Goal: Information Seeking & Learning: Learn about a topic

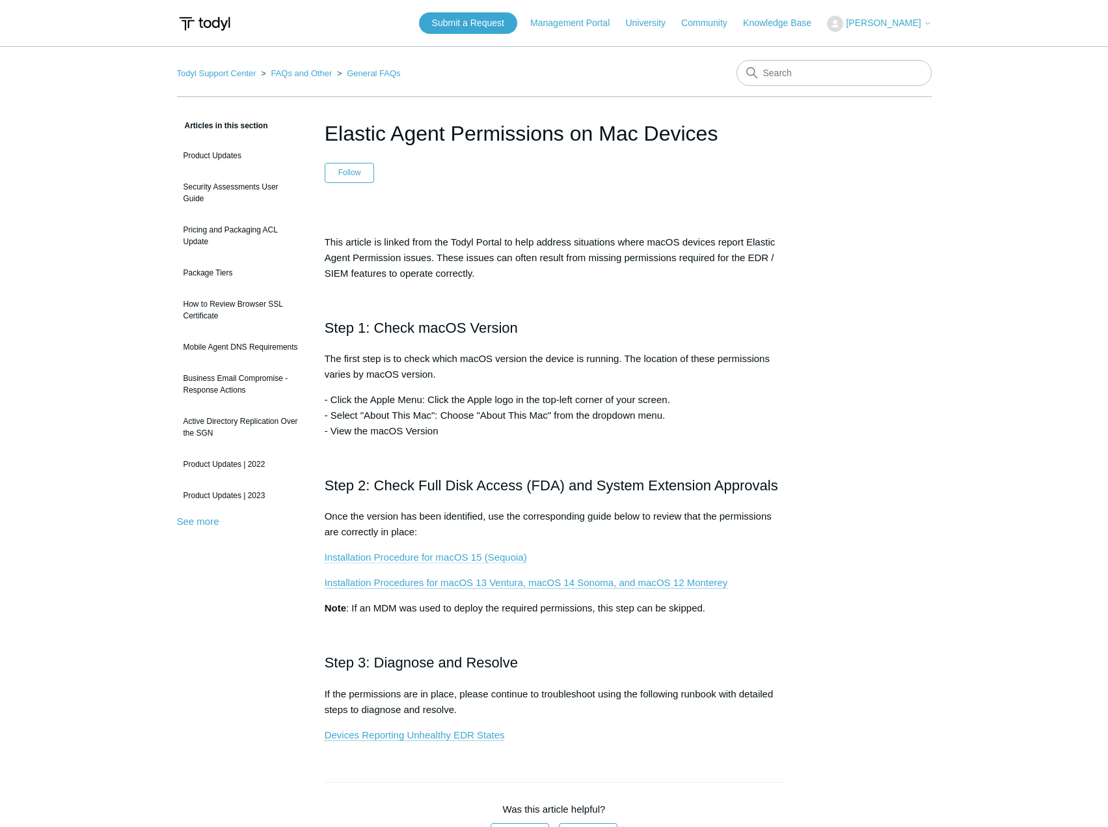
click at [394, 558] on link "Installation Procedure for macOS 15 (Sequoia)" at bounding box center [426, 557] width 202 height 12
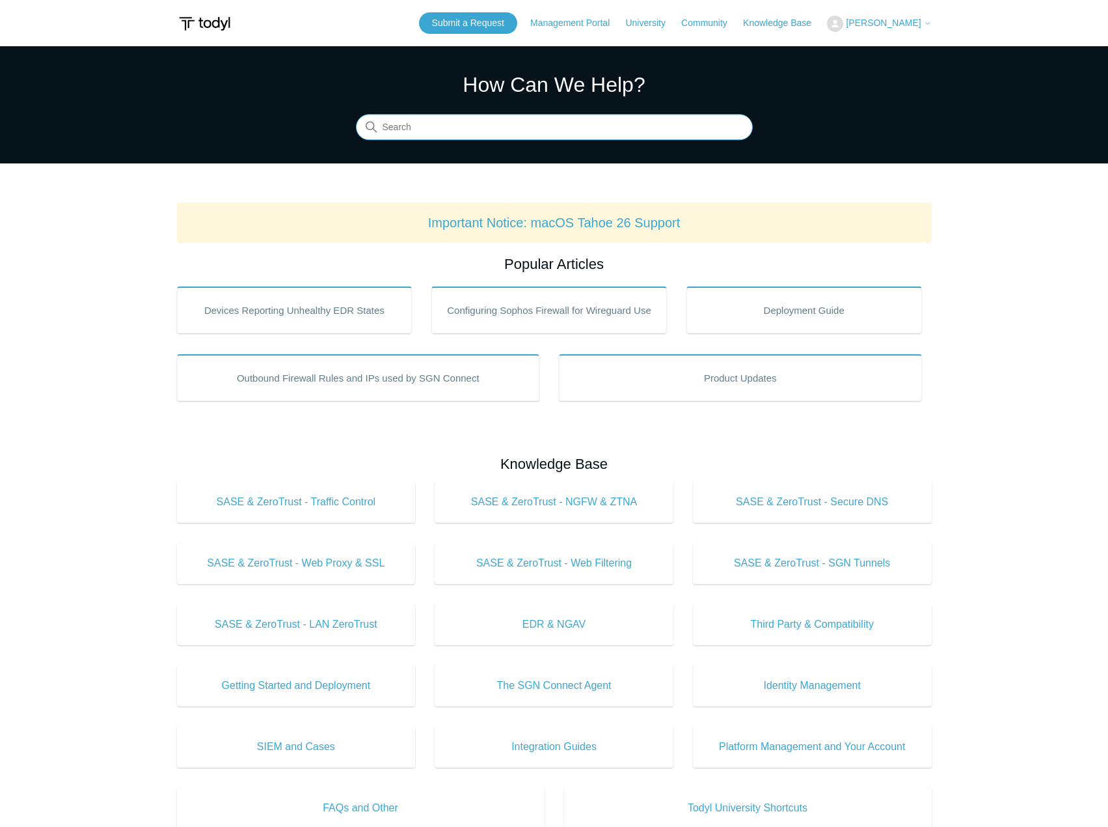
click at [541, 128] on input "Search" at bounding box center [554, 128] width 397 height 26
type input "uninstall"
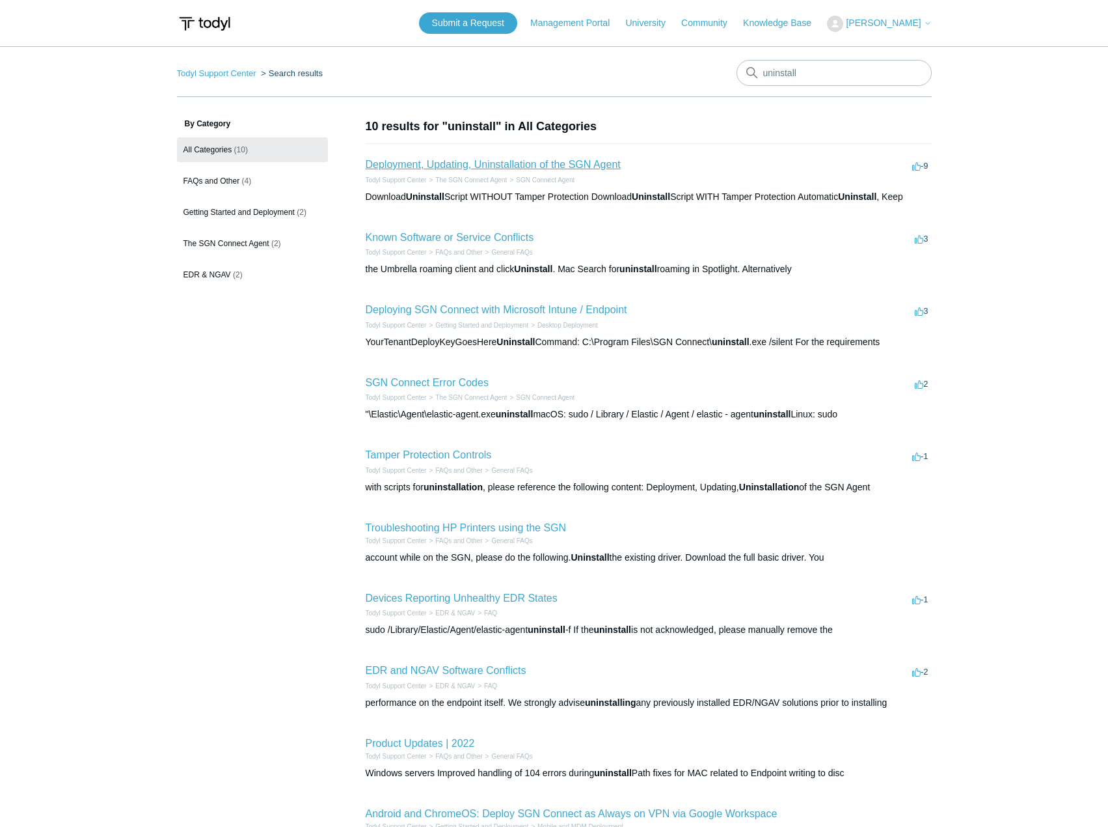
click at [468, 168] on link "Deployment, Updating, Uninstallation of the SGN Agent" at bounding box center [493, 164] width 255 height 11
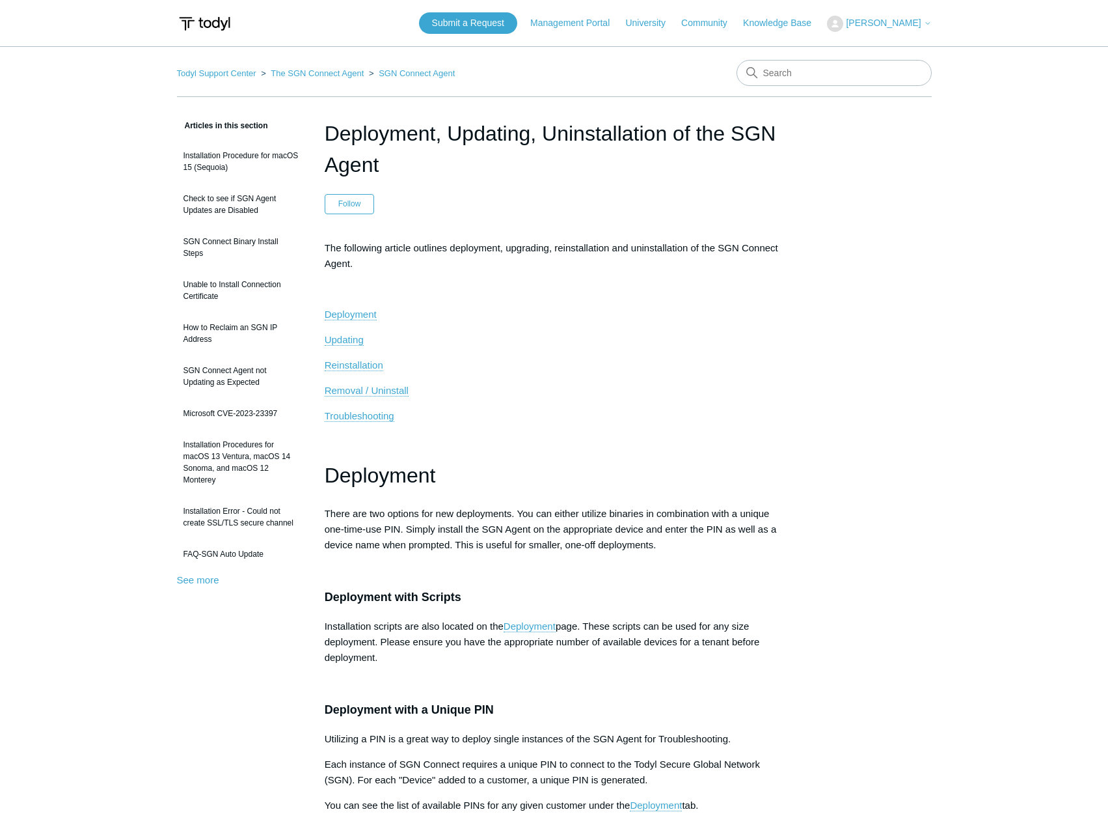
click at [354, 383] on p "Removal / Uninstall" at bounding box center [554, 391] width 459 height 16
click at [355, 394] on span "Removal / Uninstall" at bounding box center [367, 390] width 84 height 11
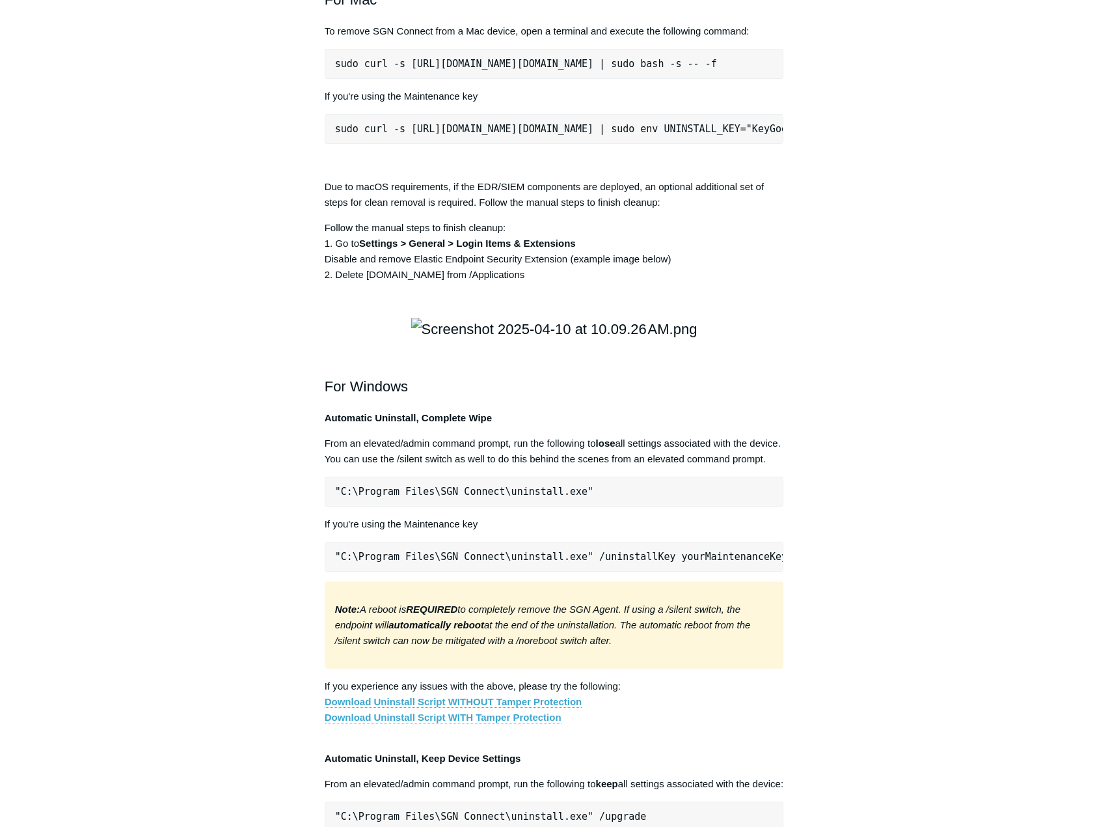
scroll to position [1816, 0]
click at [416, 77] on pre "sudo curl -s https://portal.todyl.com/tools/MacUninstall.sh | sudo bash -s -- -f" at bounding box center [554, 63] width 459 height 30
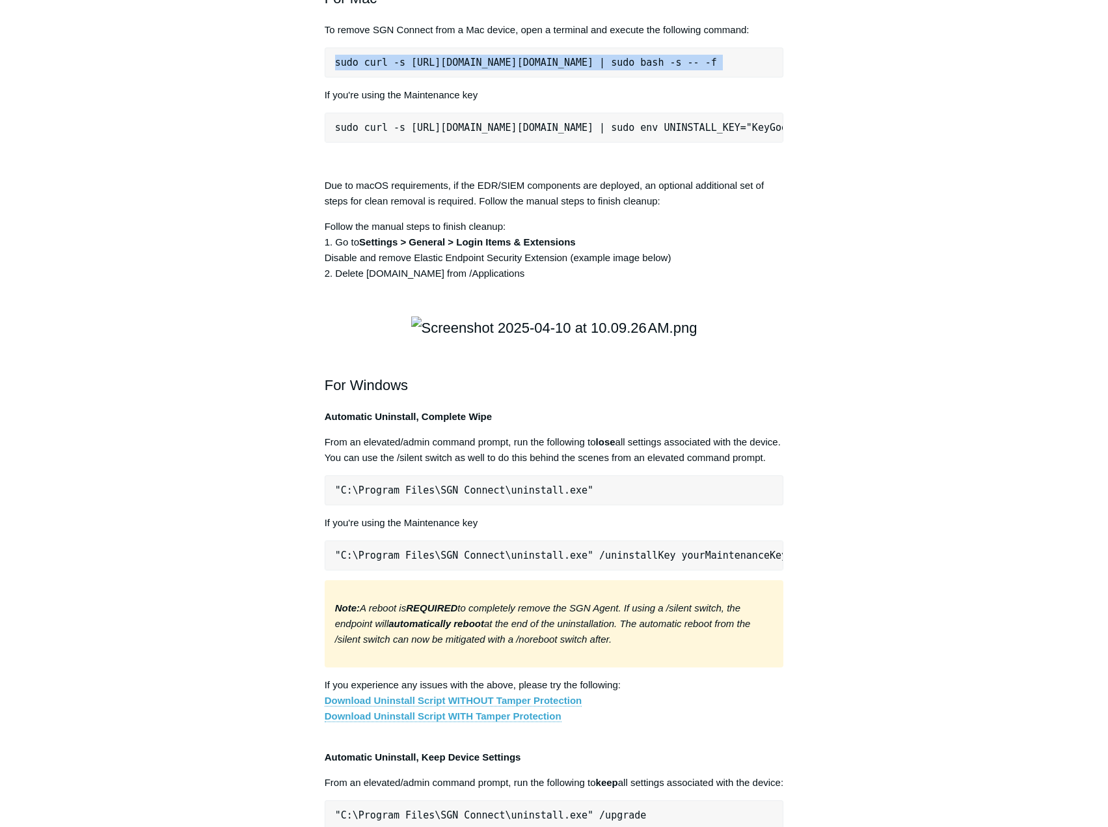
click at [416, 77] on pre "sudo curl -s https://portal.todyl.com/tools/MacUninstall.sh | sudo bash -s -- -f" at bounding box center [554, 63] width 459 height 30
click at [549, 77] on pre "sudo curl -s https://portal.todyl.com/tools/MacUninstall.sh | sudo bash -s -- -f" at bounding box center [554, 63] width 459 height 30
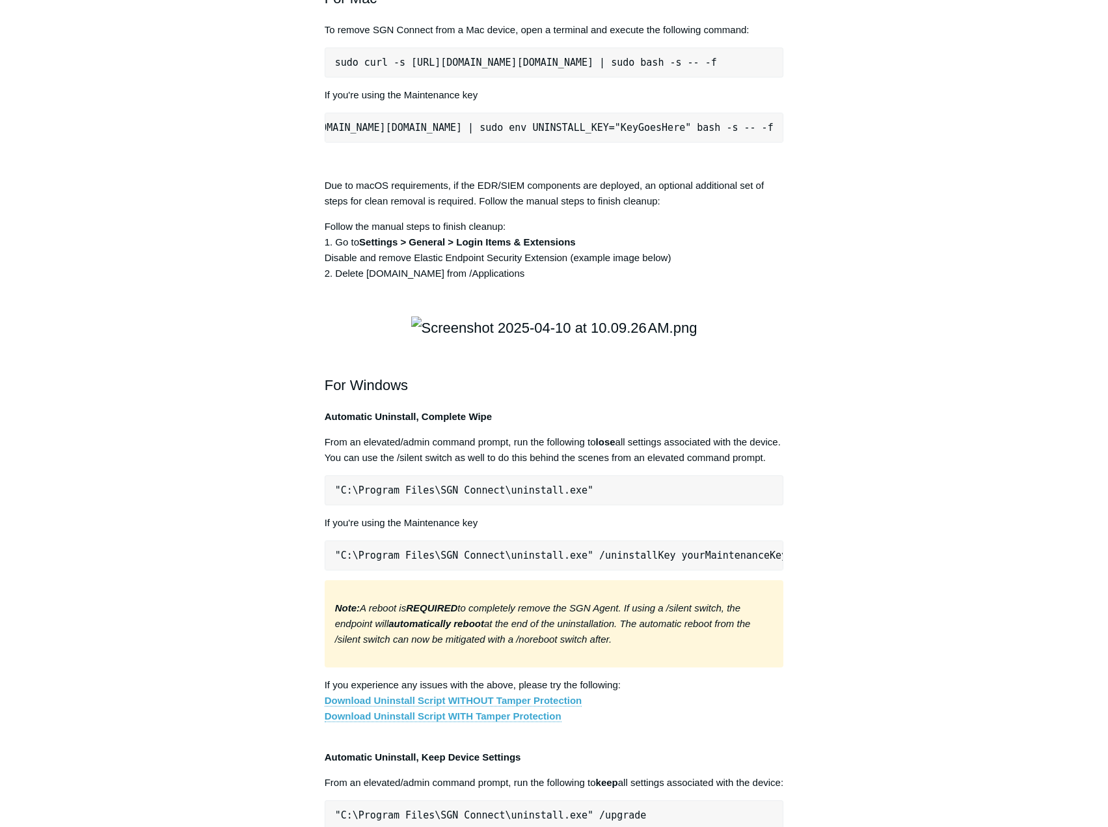
click at [550, 77] on pre "sudo curl -s https://portal.todyl.com/tools/MacUninstall.sh | sudo bash -s -- -f" at bounding box center [554, 63] width 459 height 30
copy div "sudo curl -s https://portal.todyl.com/tools/MacUninstall.sh | sudo bash -s -- -f"
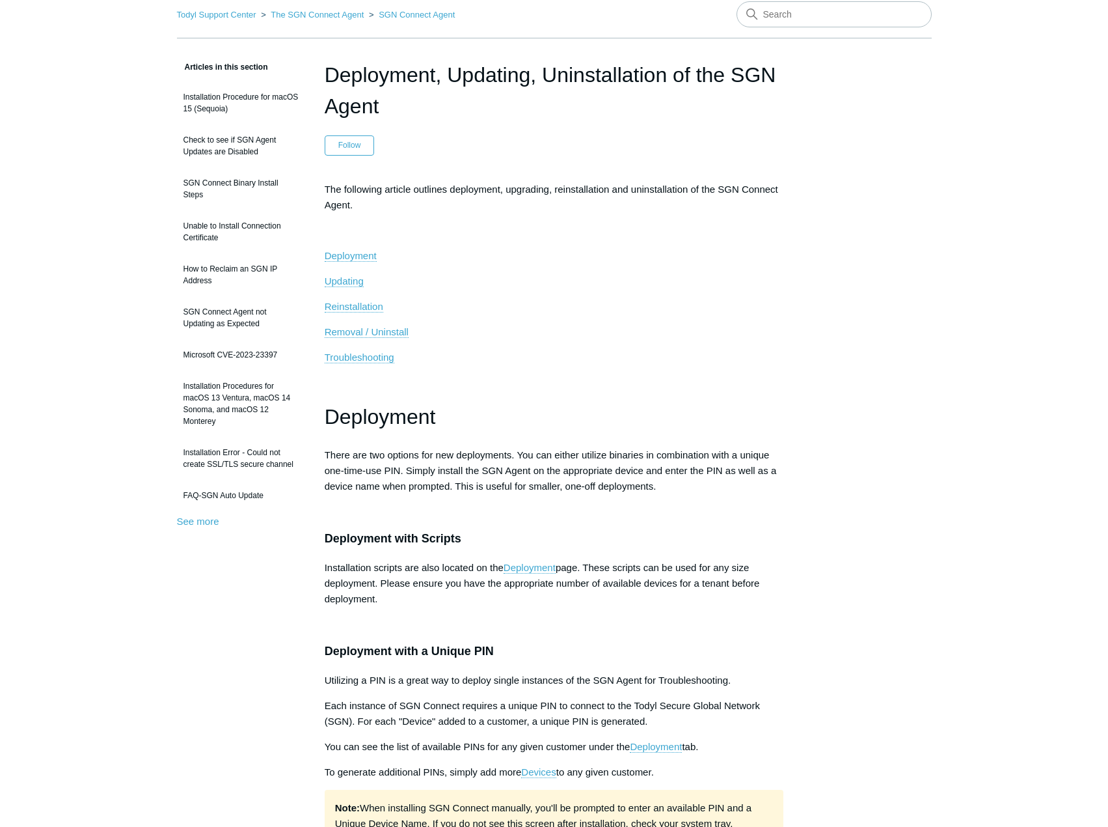
scroll to position [0, 0]
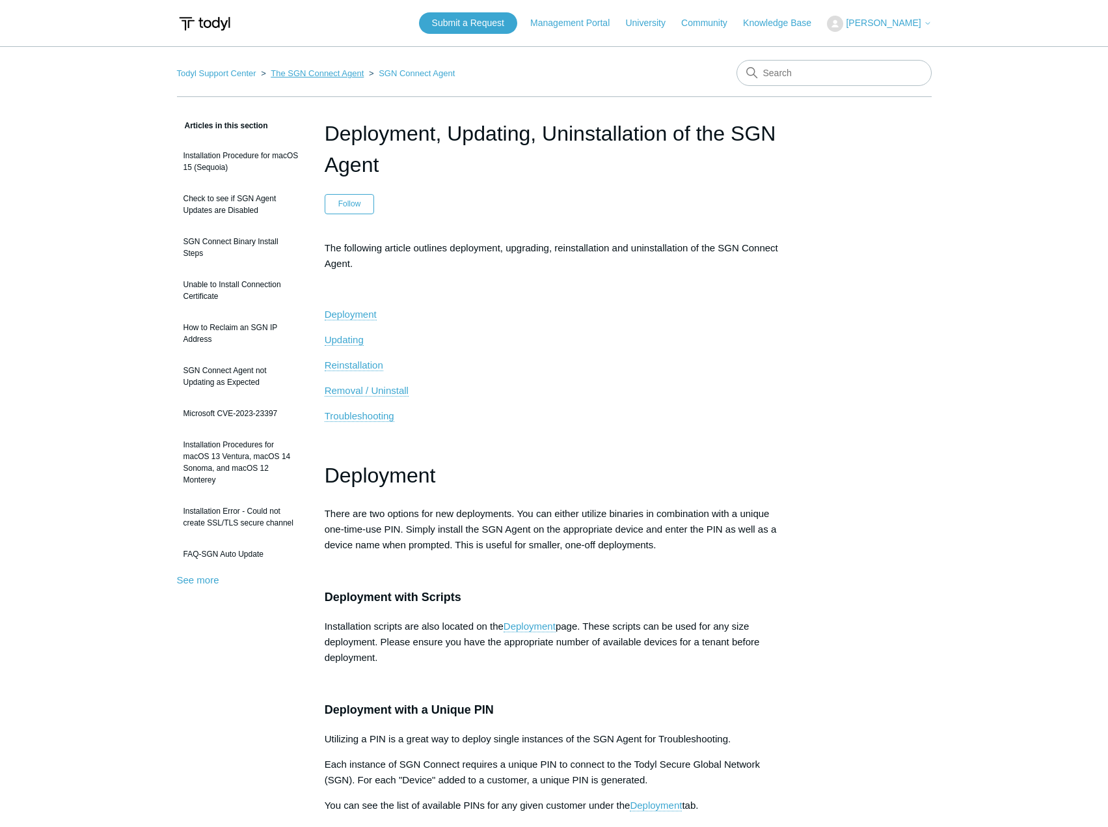
click at [305, 72] on link "The SGN Connect Agent" at bounding box center [317, 73] width 93 height 10
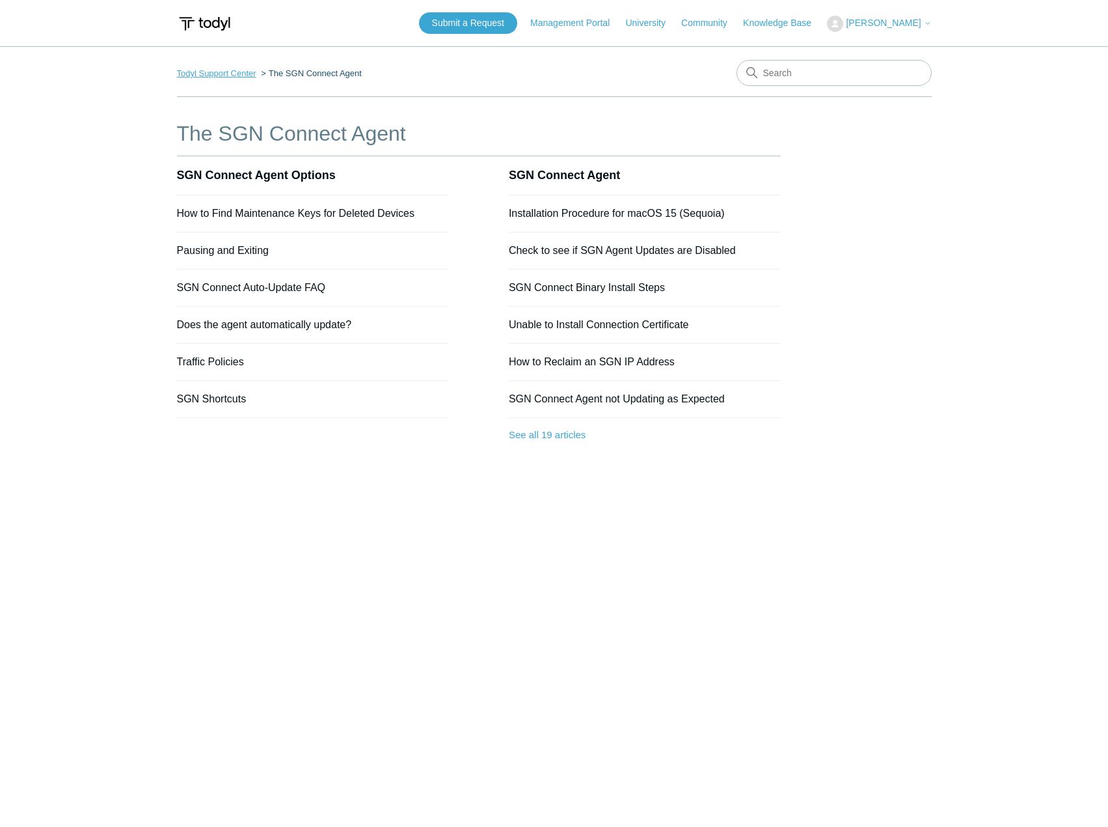
click at [212, 68] on link "Todyl Support Center" at bounding box center [216, 73] width 79 height 10
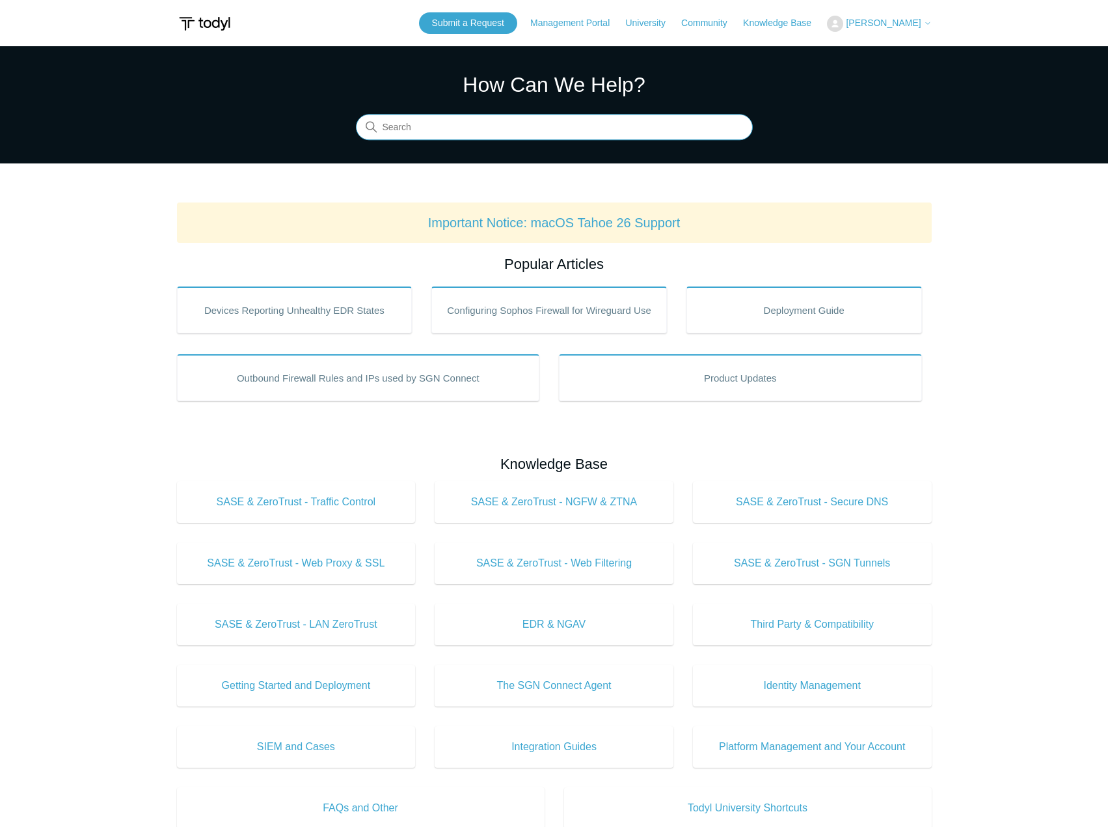
click at [569, 130] on input "Search" at bounding box center [554, 128] width 397 height 26
type input "macos"
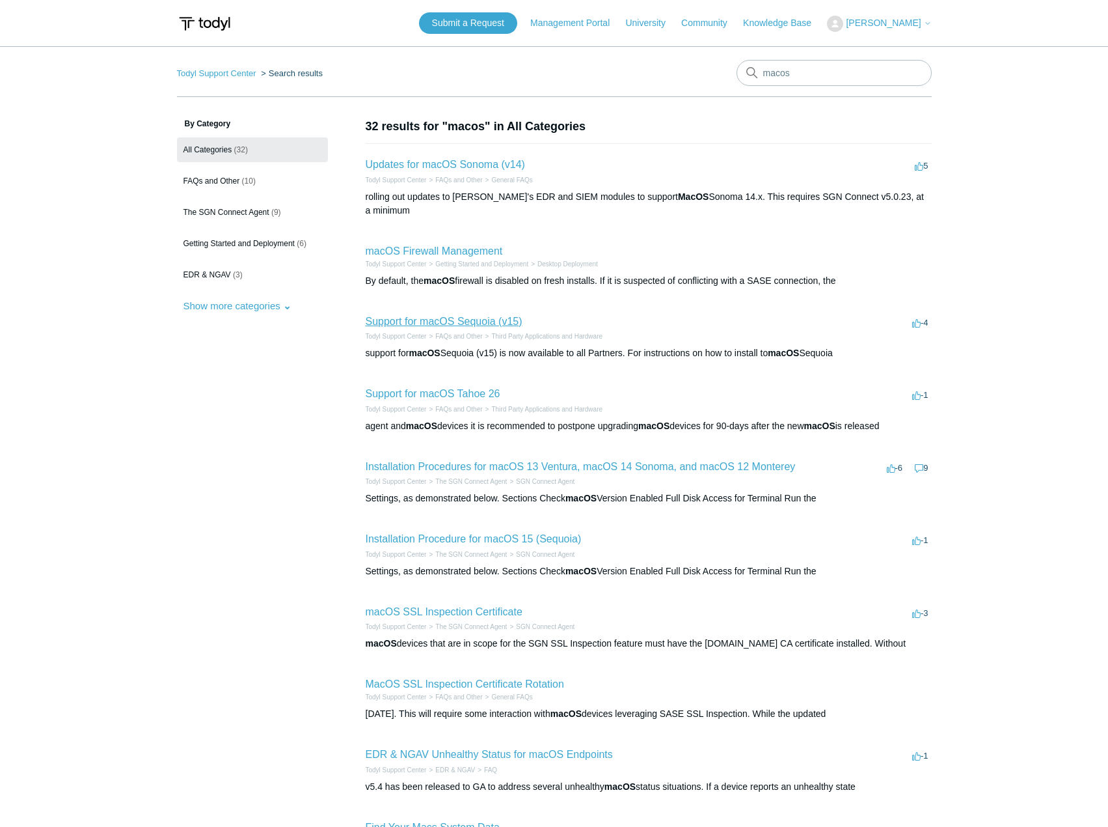
click at [433, 316] on link "Support for macOS Sequoia (v15)" at bounding box center [444, 321] width 157 height 11
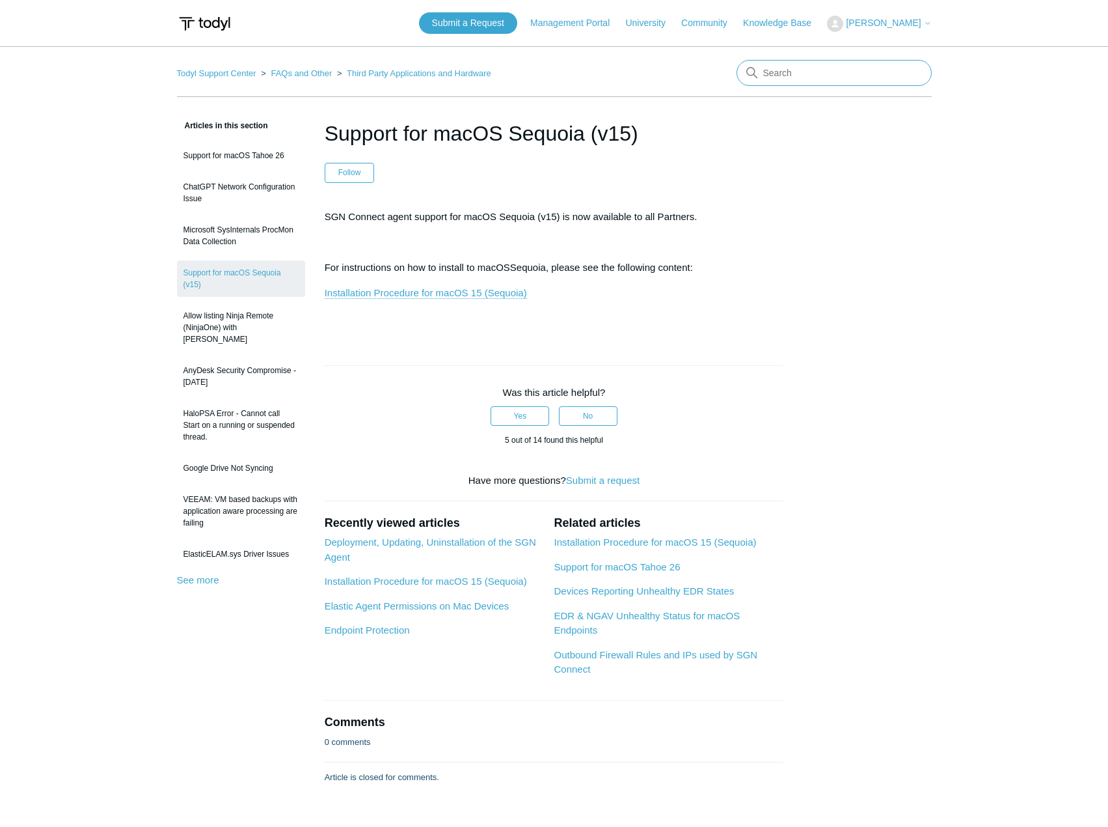
click at [792, 76] on input "Search" at bounding box center [834, 73] width 195 height 26
type input "apple mail"
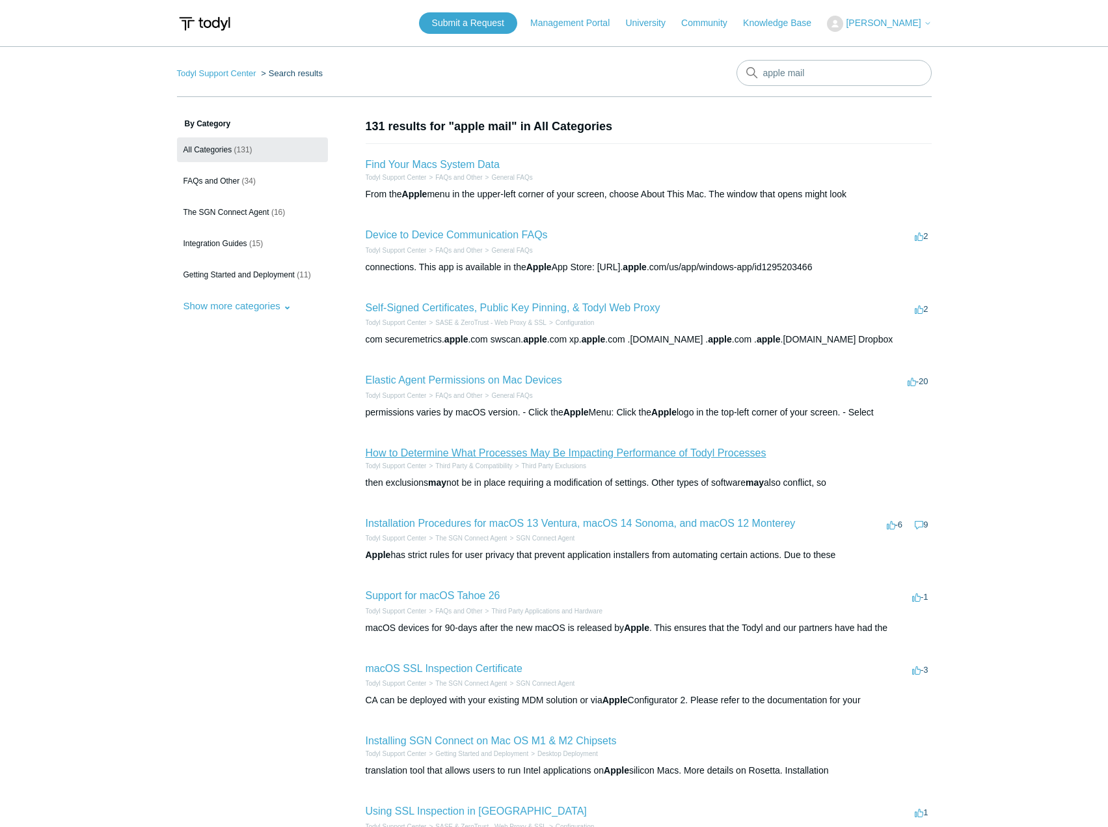
click at [450, 450] on link "How to Determine What Processes May Be Impacting Performance of Todyl Processes" at bounding box center [566, 452] width 401 height 11
click at [431, 166] on link "Find Your Macs System Data" at bounding box center [433, 164] width 134 height 11
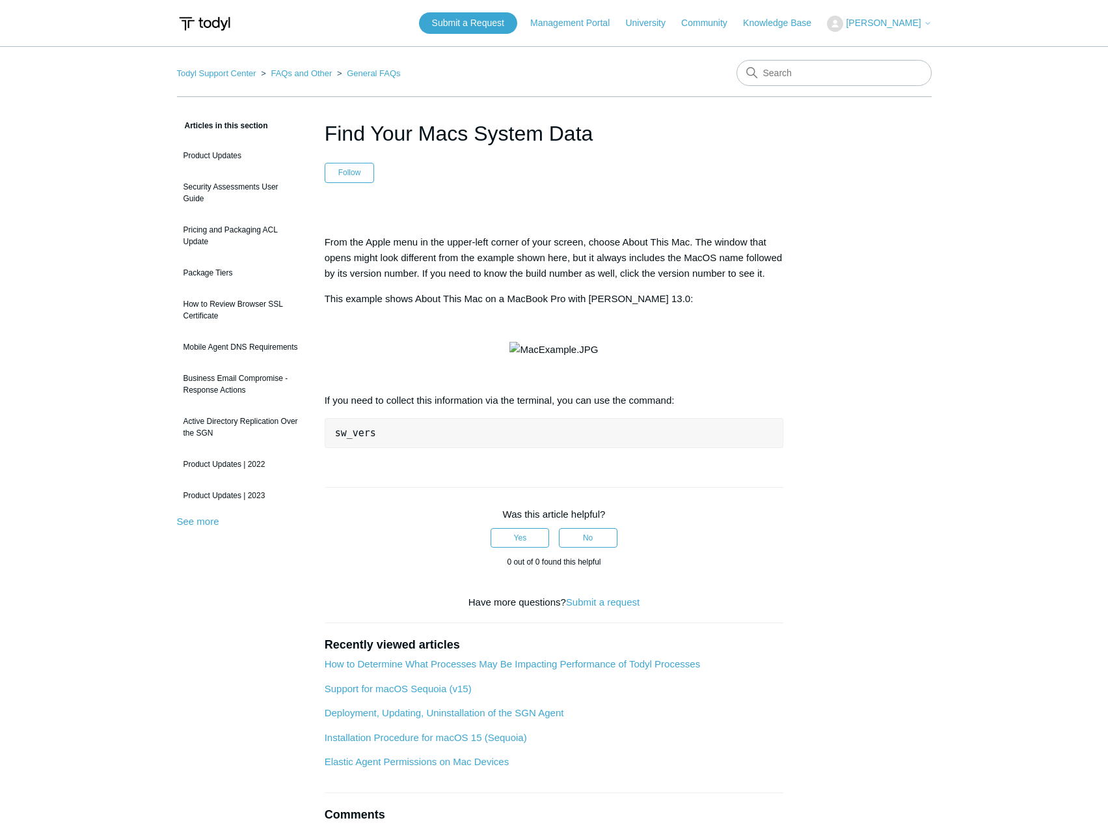
click at [704, 236] on p "From the Apple menu in the upper-left corner of your screen, choose About This …" at bounding box center [554, 257] width 459 height 47
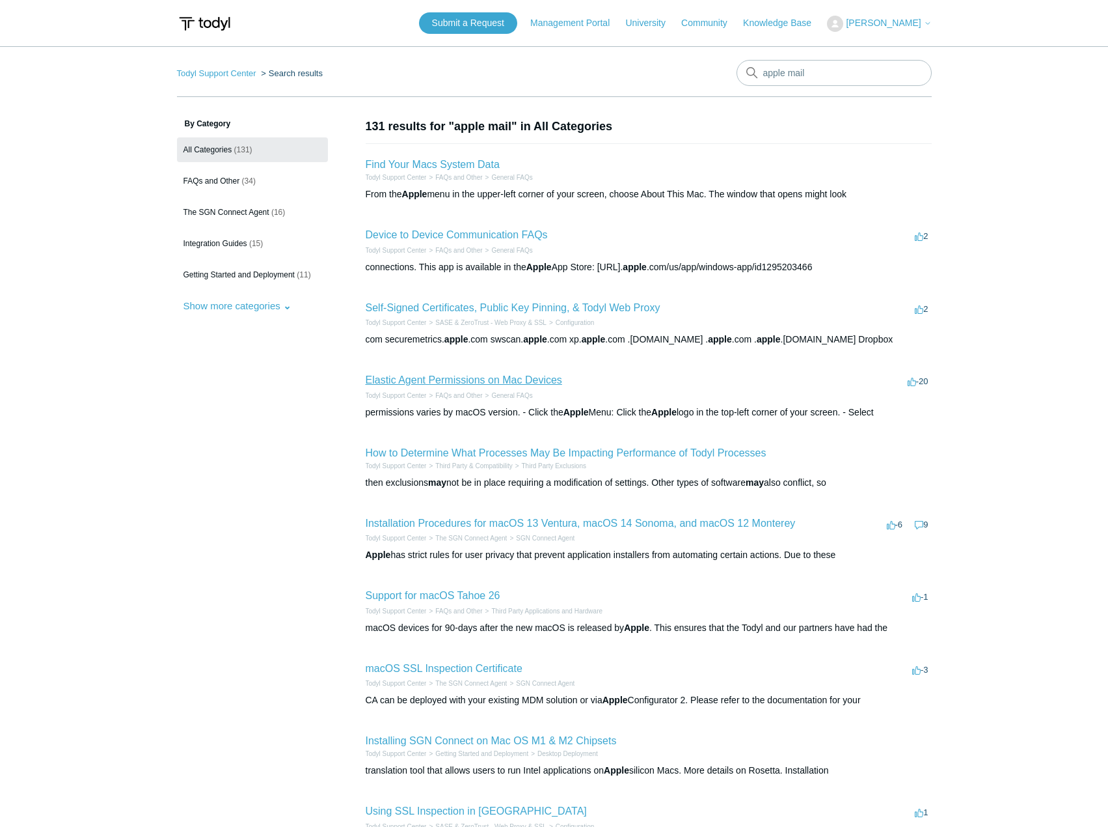
click at [486, 382] on link "Elastic Agent Permissions on Mac Devices" at bounding box center [464, 379] width 197 height 11
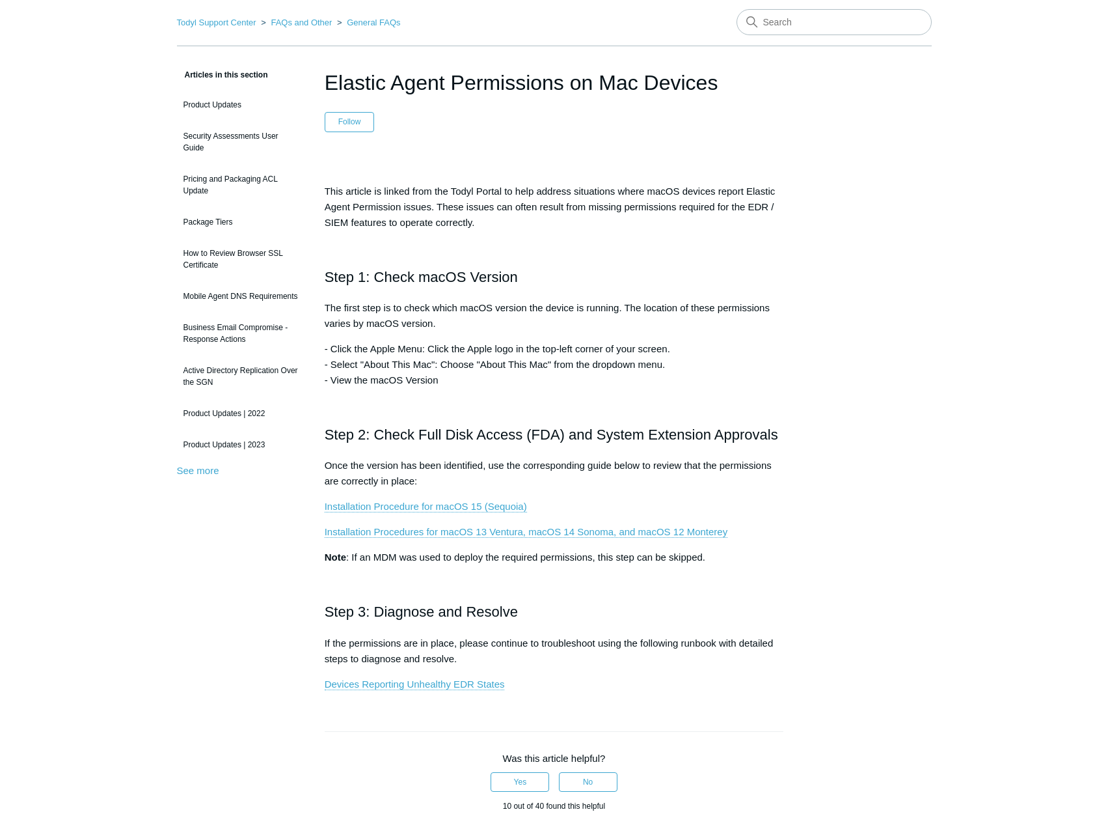
scroll to position [130, 0]
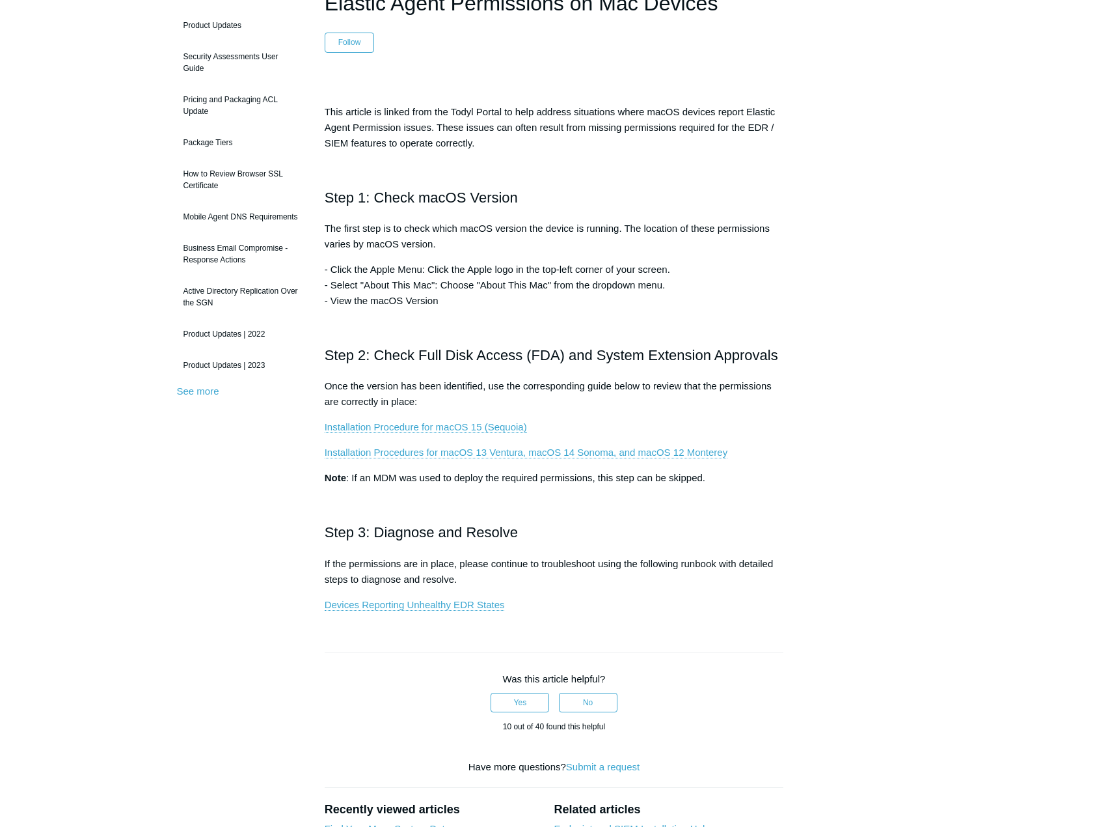
click at [849, 482] on div "Articles in this section Product Updates Security Assessments User Guide Pricin…" at bounding box center [554, 536] width 755 height 1097
click at [502, 428] on link "Installation Procedure for macOS 15 (Sequoia)" at bounding box center [426, 427] width 202 height 12
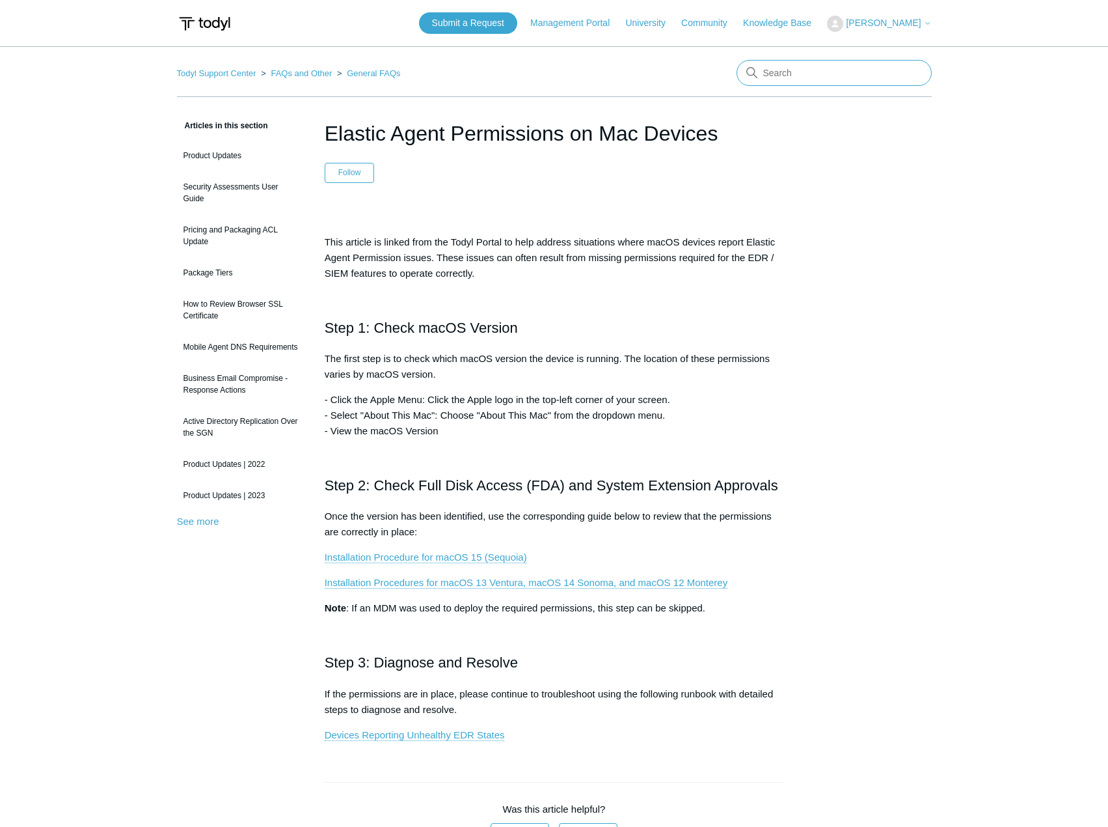
click at [777, 79] on input "Search" at bounding box center [834, 73] width 195 height 26
type input "macos tahoe"
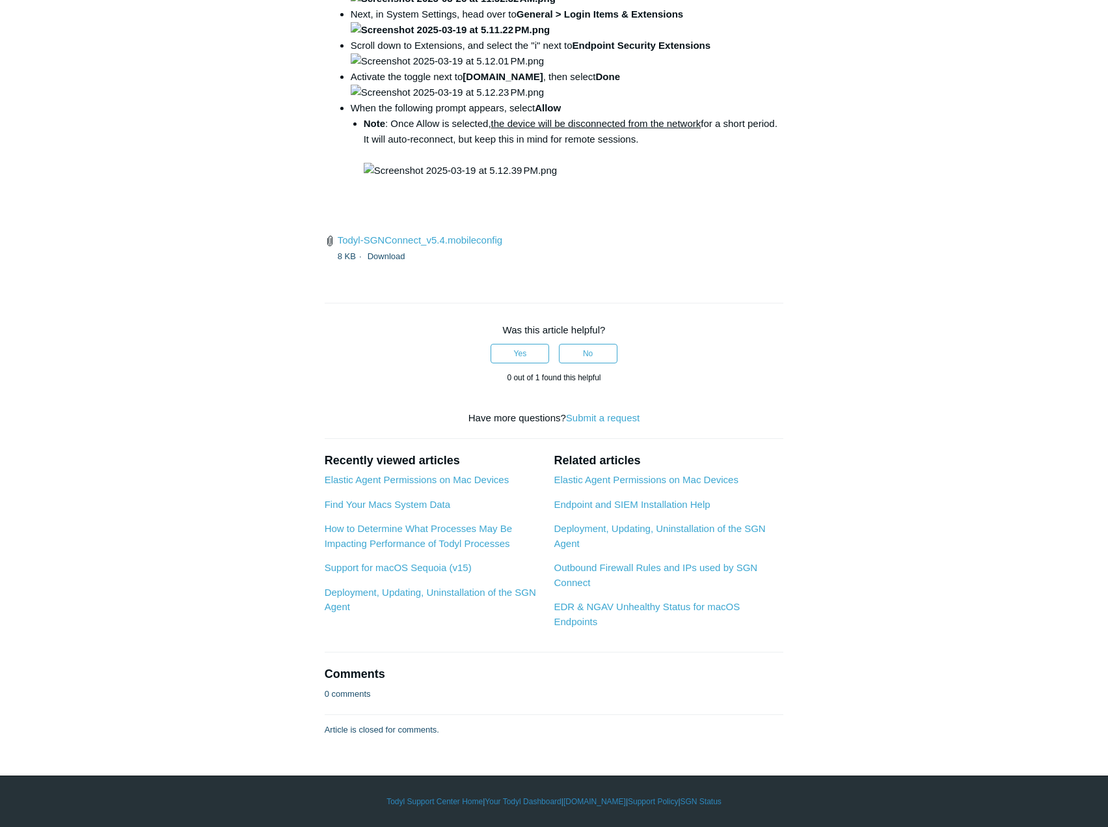
scroll to position [4100, 0]
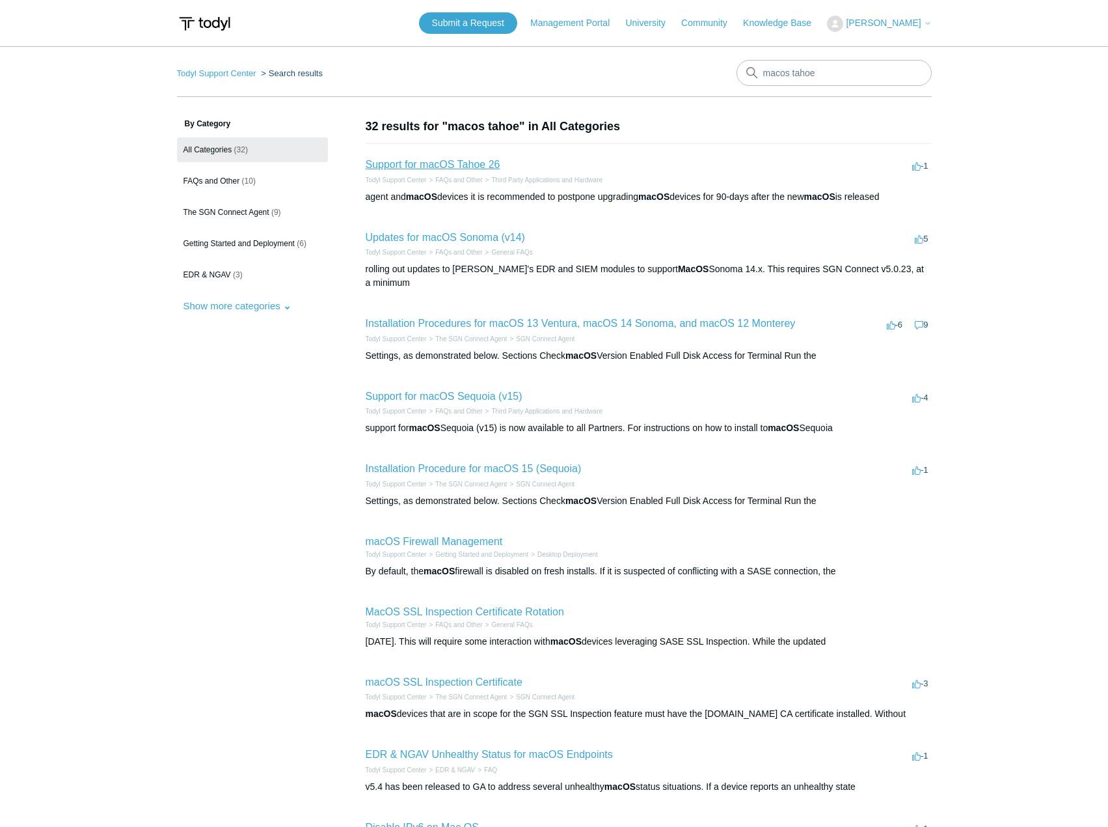
click at [474, 161] on link "Support for macOS Tahoe 26" at bounding box center [433, 164] width 135 height 11
